Goal: Manage account settings

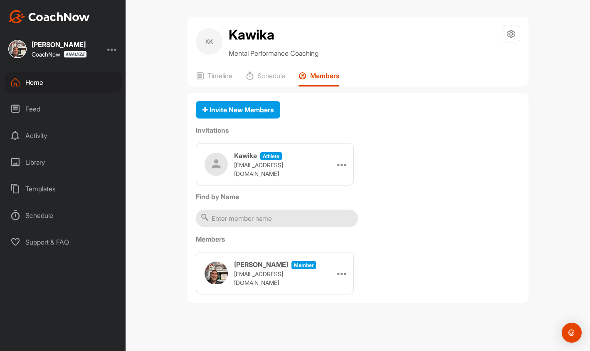
click at [51, 54] on div "CoachNow" at bounding box center [59, 54] width 55 height 7
click at [76, 55] on img at bounding box center [75, 54] width 23 height 7
click at [111, 51] on div at bounding box center [112, 49] width 10 height 10
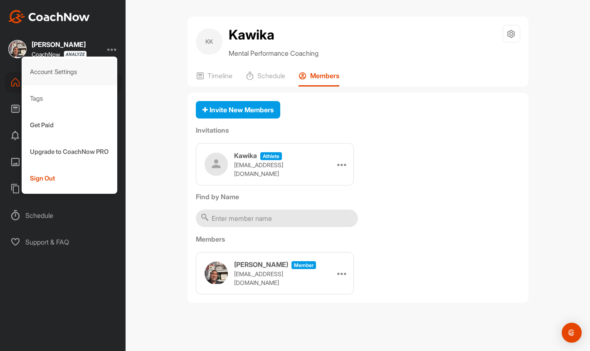
click at [66, 73] on div "Account Settings" at bounding box center [70, 72] width 96 height 27
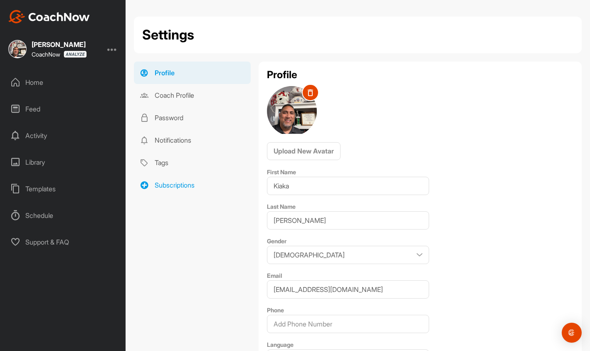
click at [178, 183] on link "Subscriptions" at bounding box center [192, 185] width 117 height 22
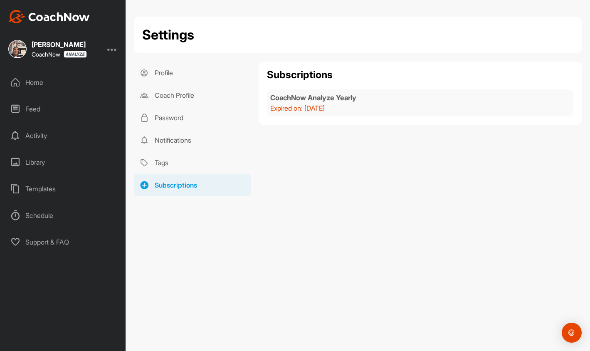
click at [41, 84] on div "Home" at bounding box center [63, 82] width 117 height 21
